Goal: Go to known website: Go to known website

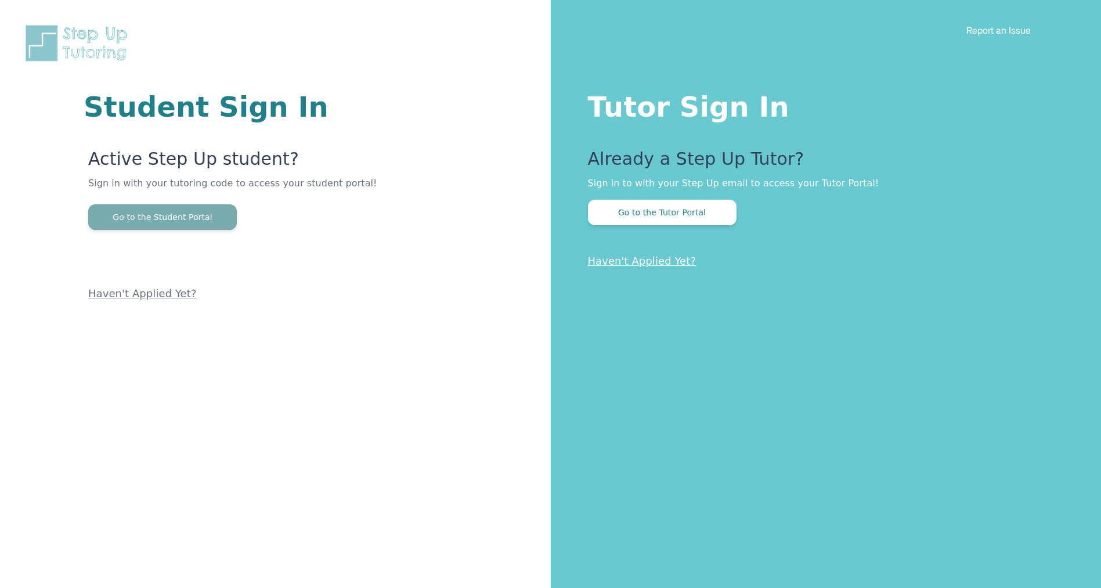
click at [203, 215] on button "Go to the Student Portal" at bounding box center [162, 217] width 149 height 26
click at [652, 226] on div "Tutor Sign In Already a Step Up Tutor? Sign in to with your Step Up email to ac…" at bounding box center [826, 294] width 551 height 588
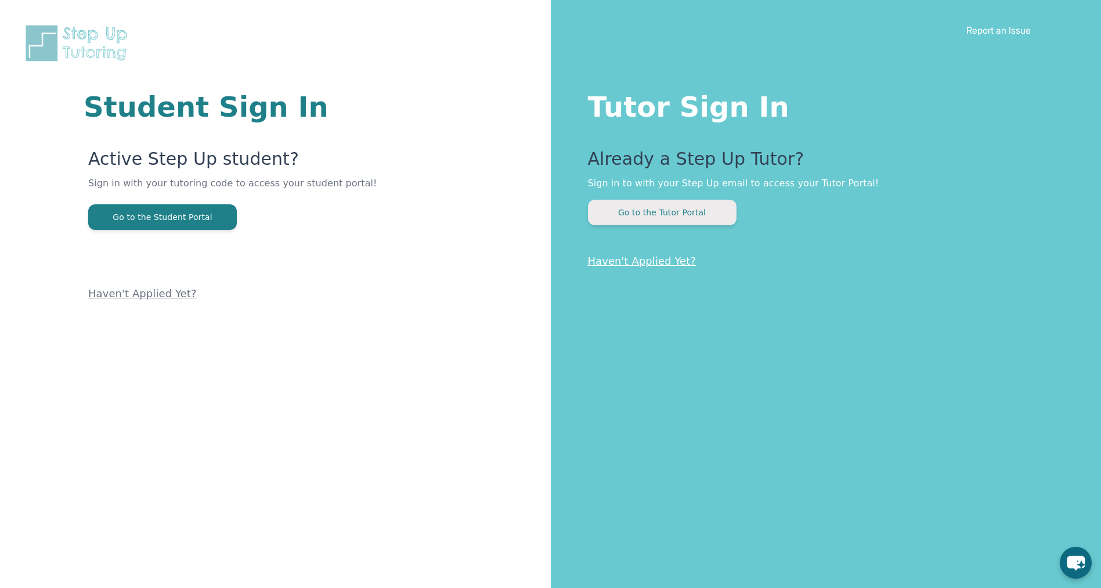
click at [664, 221] on button "Go to the Tutor Portal" at bounding box center [662, 213] width 149 height 26
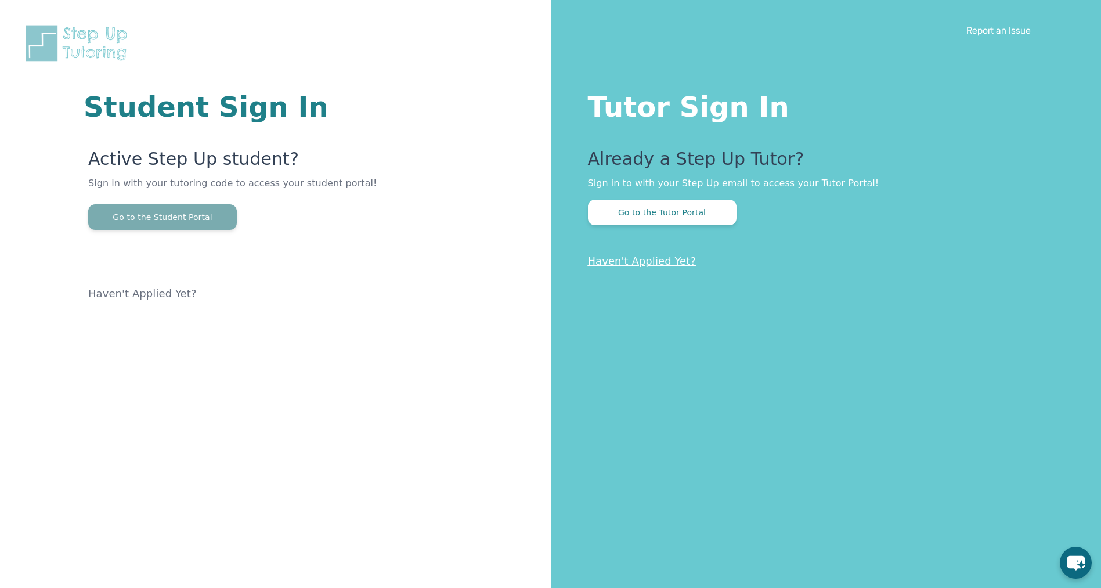
click at [181, 225] on button "Go to the Student Portal" at bounding box center [162, 217] width 149 height 26
click at [181, 221] on button "Go to the Student Portal" at bounding box center [162, 217] width 149 height 26
